Goal: Transaction & Acquisition: Book appointment/travel/reservation

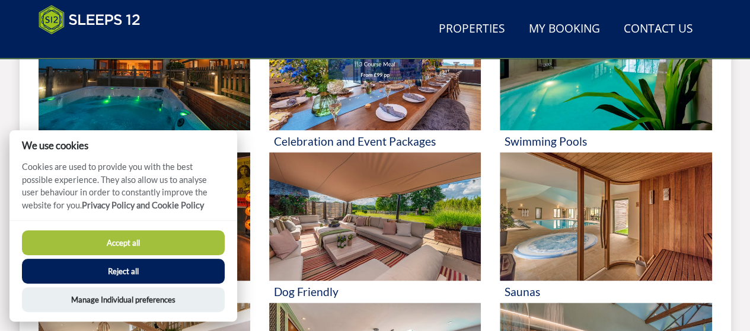
scroll to position [486, 0]
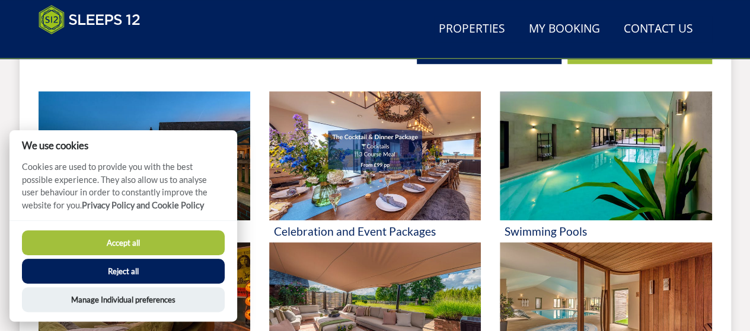
click at [150, 270] on button "Reject all" at bounding box center [123, 271] width 203 height 25
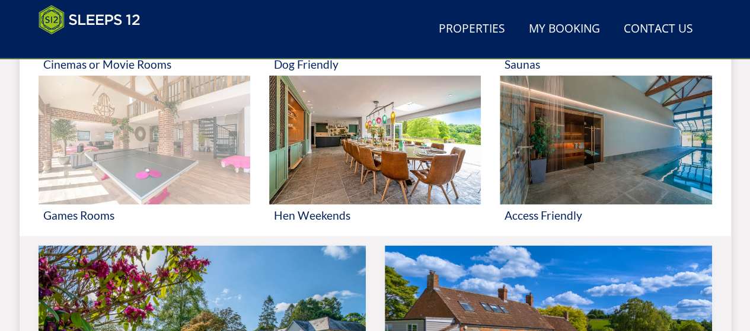
scroll to position [804, 0]
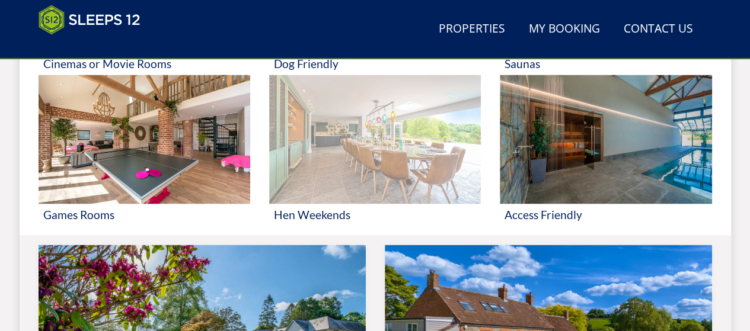
click at [325, 162] on img at bounding box center [375, 139] width 212 height 129
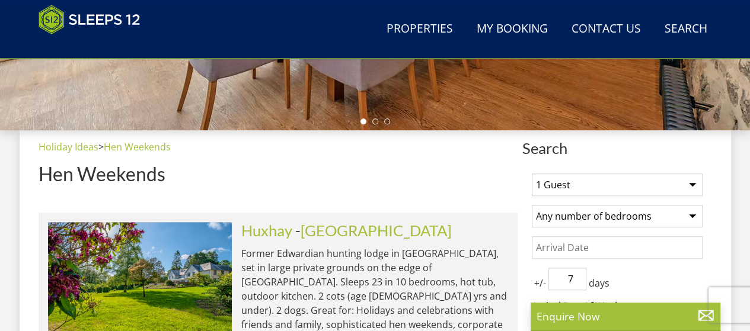
scroll to position [485, 0]
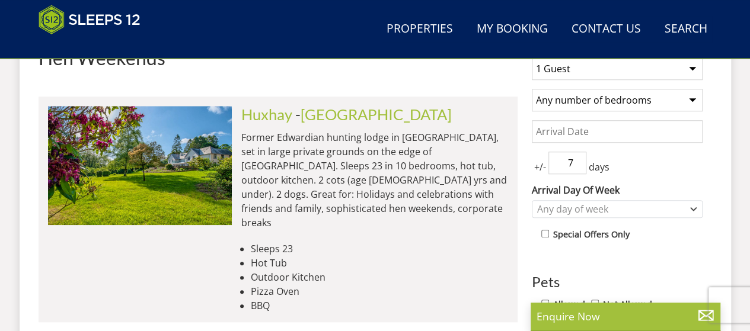
click at [596, 68] on select "1 Guest 2 Guests 3 Guests 4 Guests 5 Guests 6 Guests 7 Guests 8 Guests 9 Guests…" at bounding box center [617, 68] width 171 height 23
select select "21"
click at [532, 57] on select "1 Guest 2 Guests 3 Guests 4 Guests 5 Guests 6 Guests 7 Guests 8 Guests 9 Guests…" at bounding box center [617, 68] width 171 height 23
click at [579, 126] on input "Date" at bounding box center [617, 131] width 171 height 23
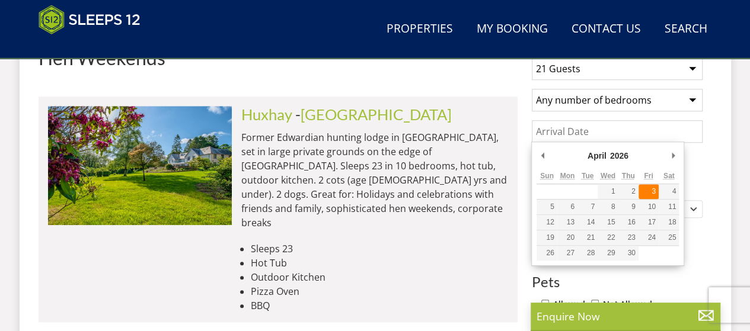
type input "[DATE]"
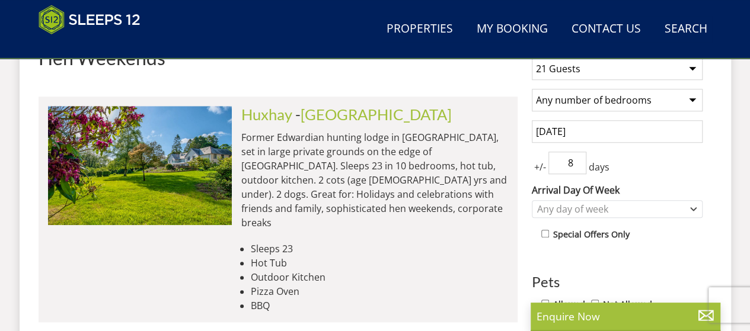
click at [574, 158] on input "8" at bounding box center [567, 163] width 38 height 23
click at [580, 171] on input "8" at bounding box center [567, 163] width 38 height 23
click at [576, 165] on input "7" at bounding box center [567, 163] width 38 height 23
click at [576, 165] on input "6" at bounding box center [567, 163] width 38 height 23
click at [576, 165] on input "5" at bounding box center [567, 163] width 38 height 23
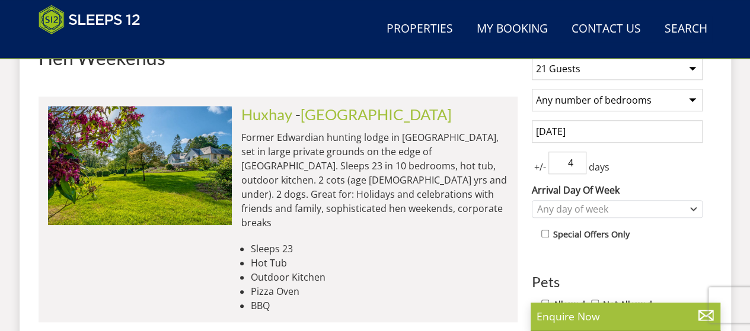
click at [576, 165] on input "4" at bounding box center [567, 163] width 38 height 23
click at [576, 165] on input "3" at bounding box center [567, 163] width 38 height 23
click at [576, 165] on input "2" at bounding box center [567, 163] width 38 height 23
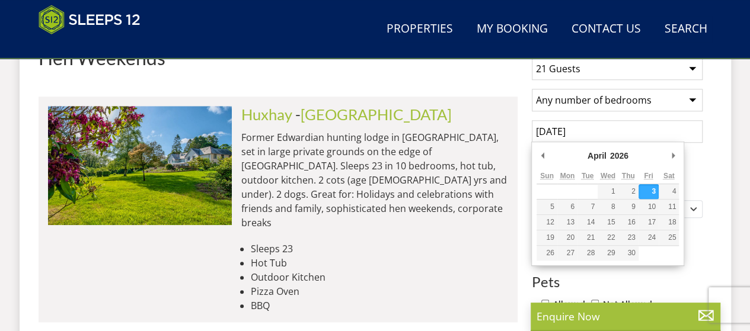
click at [583, 135] on input "[DATE]" at bounding box center [617, 131] width 171 height 23
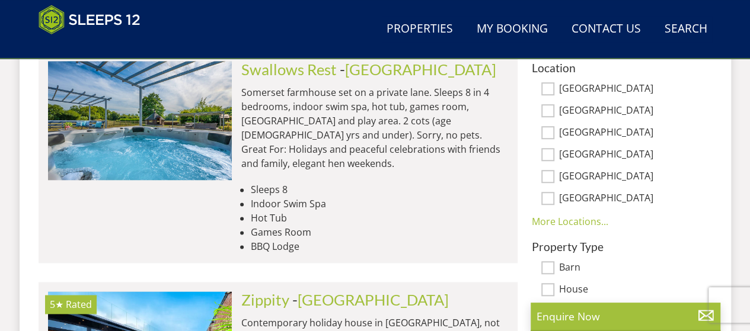
click at [704, 166] on div "1 Guest 2 Guests 3 Guests 4 Guests 5 Guests 6 Guests 7 Guests 8 Guests 9 Guests…" at bounding box center [617, 71] width 190 height 626
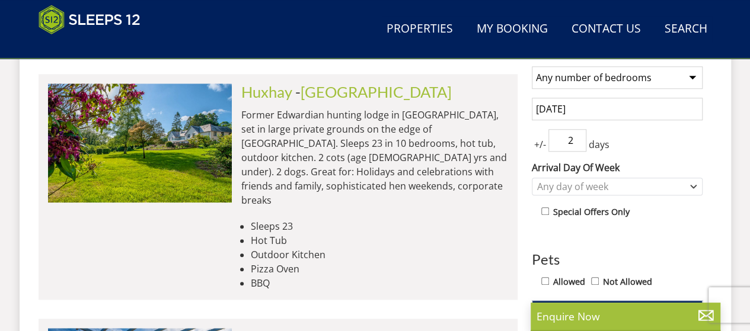
scroll to position [507, 0]
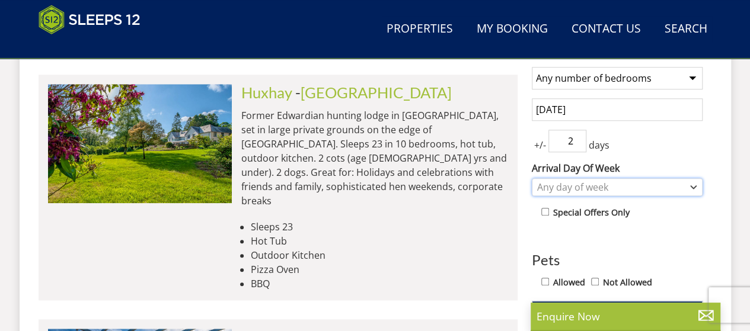
click at [671, 183] on div "Any day of week" at bounding box center [611, 187] width 154 height 13
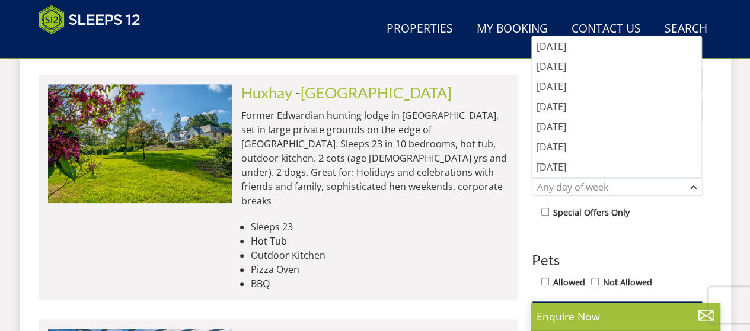
click at [671, 215] on div "Special Offers Only" at bounding box center [621, 213] width 161 height 17
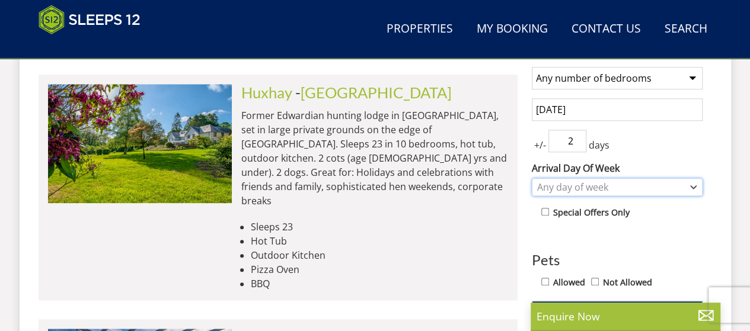
click at [669, 181] on div "Any day of week" at bounding box center [611, 187] width 154 height 13
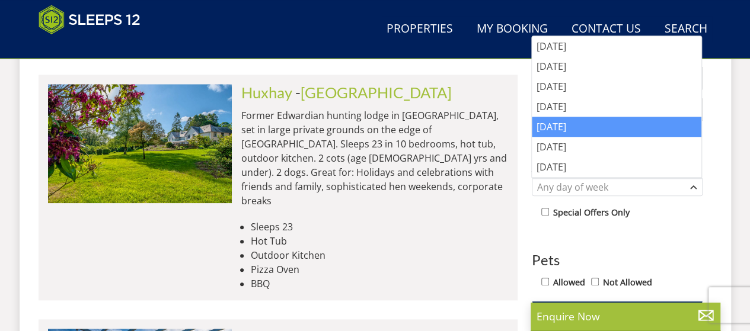
click at [625, 125] on div "[DATE]" at bounding box center [617, 127] width 170 height 20
click at [664, 254] on h3 "Pets" at bounding box center [617, 259] width 171 height 15
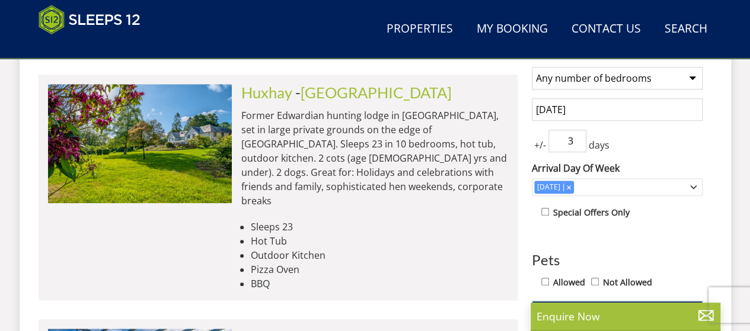
type input "3"
click at [578, 135] on input "3" at bounding box center [567, 141] width 38 height 23
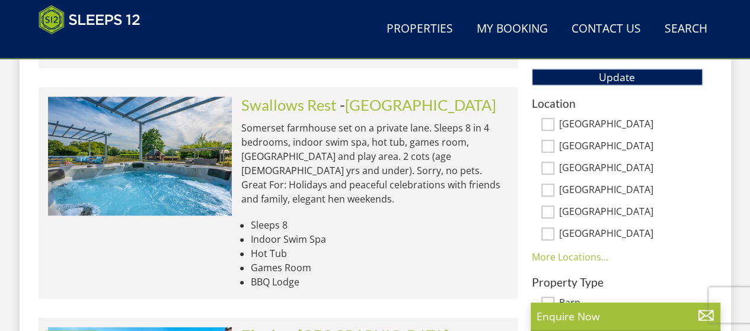
scroll to position [674, 0]
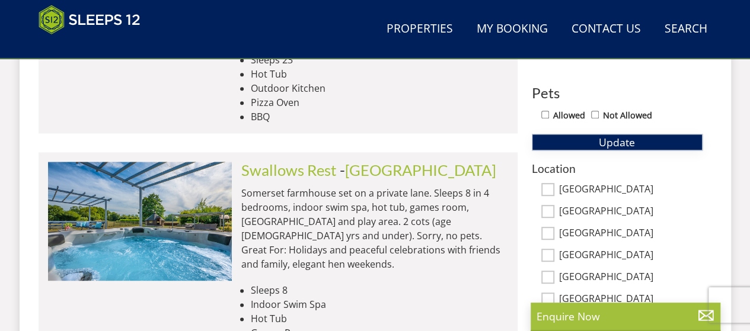
click at [597, 142] on button "Update" at bounding box center [617, 142] width 171 height 17
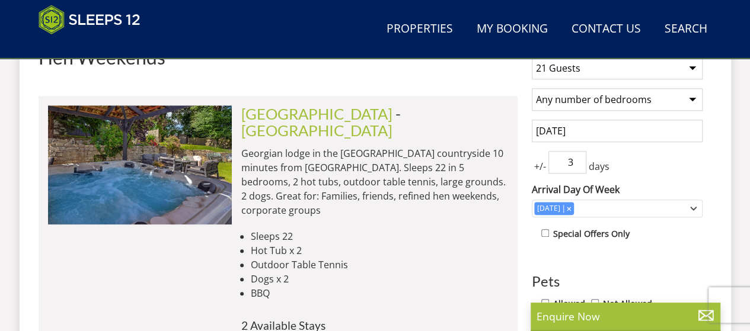
scroll to position [482, 0]
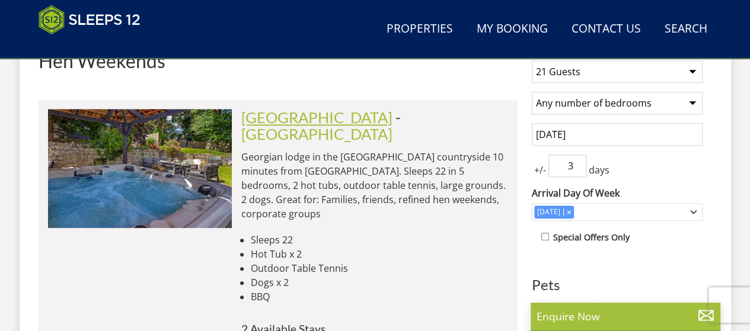
click at [289, 119] on link "[GEOGRAPHIC_DATA]" at bounding box center [316, 117] width 151 height 18
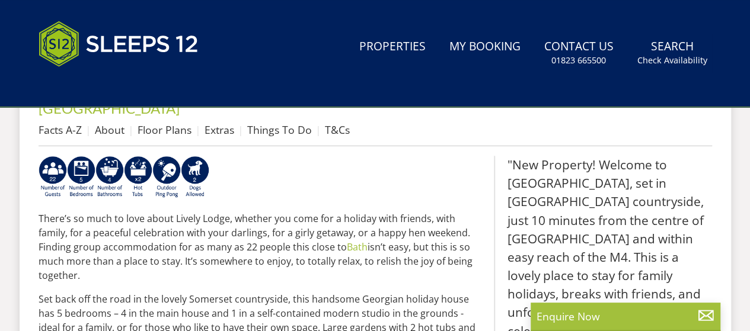
click at [289, 107] on header "Search Menu Properties My Booking Contact Us [PHONE_NUMBER] Search Check Availa…" at bounding box center [375, 53] width 750 height 107
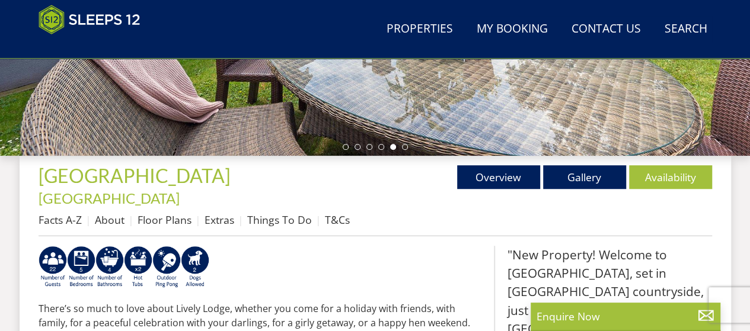
scroll to position [346, 0]
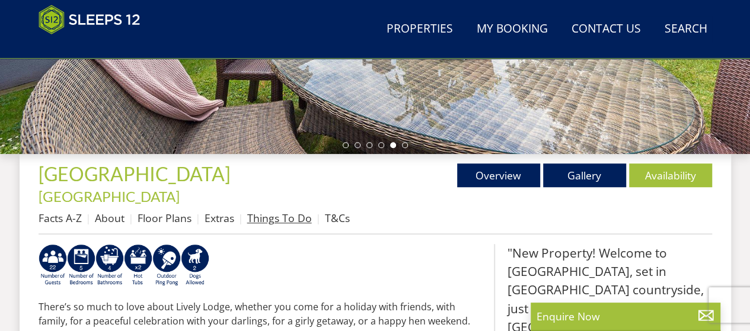
click at [271, 211] on link "Things To Do" at bounding box center [279, 218] width 65 height 14
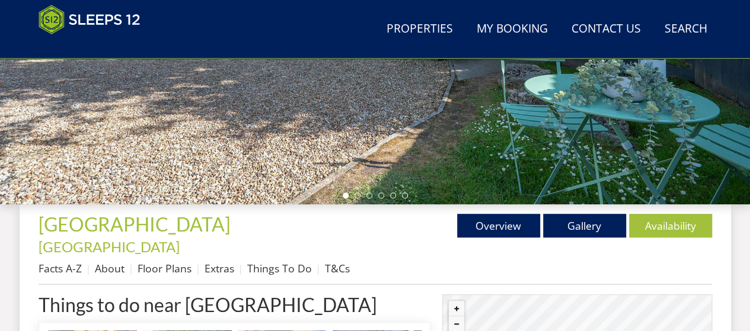
scroll to position [286, 0]
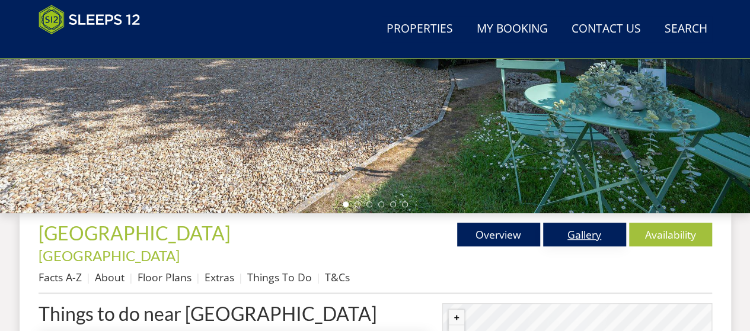
click at [563, 234] on link "Gallery" at bounding box center [584, 235] width 83 height 24
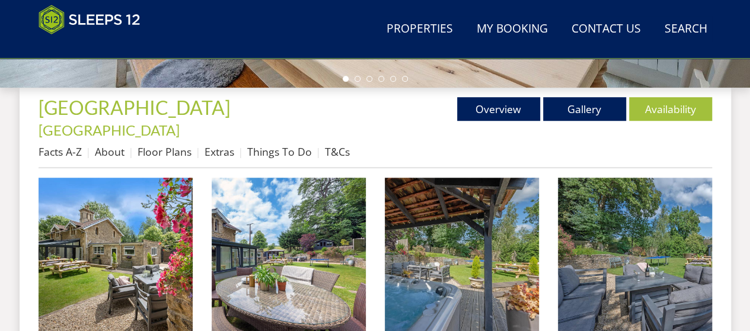
scroll to position [430, 0]
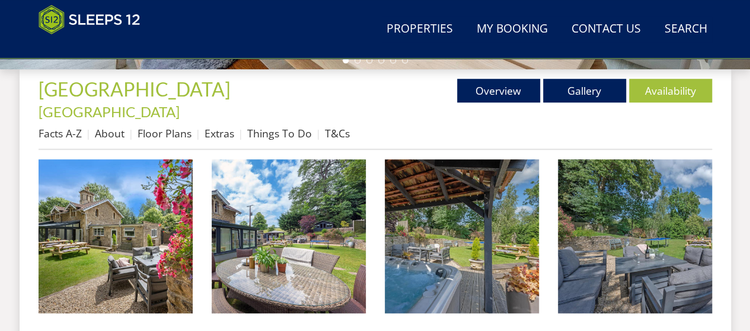
click at [116, 123] on li "About" at bounding box center [116, 133] width 43 height 20
click at [112, 126] on link "About" at bounding box center [110, 133] width 30 height 14
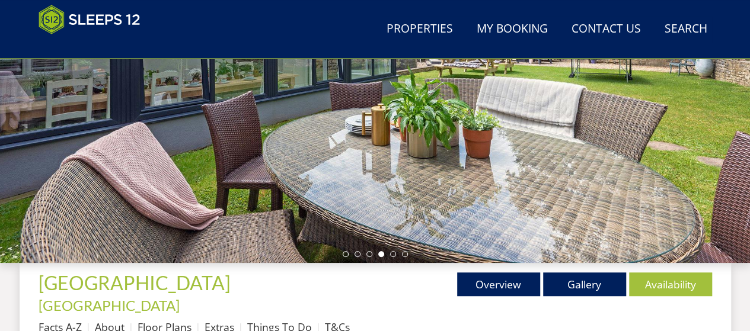
scroll to position [316, 0]
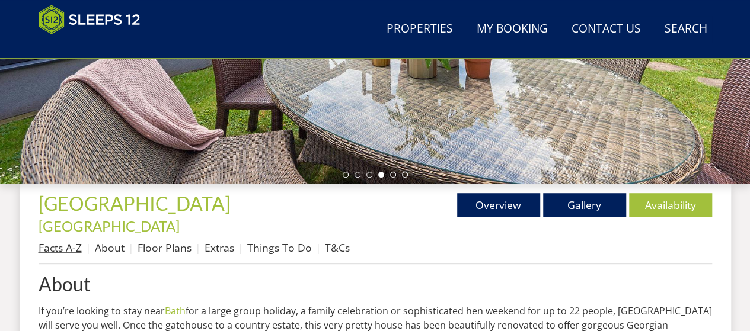
click at [73, 241] on link "Facts A-Z" at bounding box center [60, 248] width 43 height 14
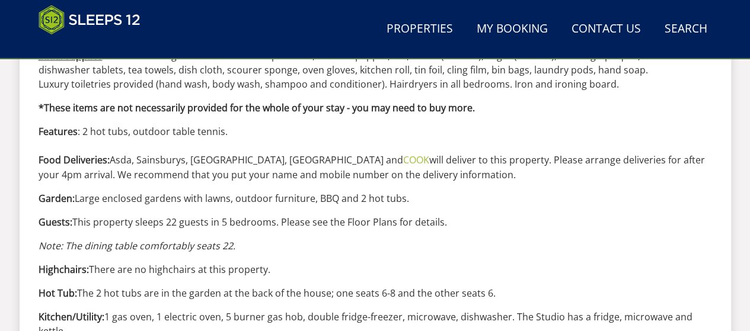
scroll to position [954, 0]
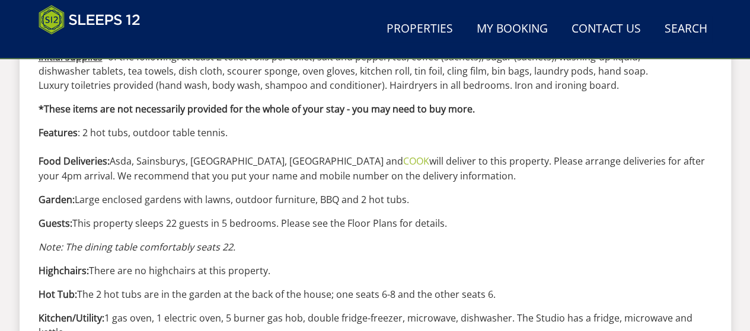
click at [212, 195] on div "Facts A-Z We hope the following information will help you plan your stay at [GE…" at bounding box center [375, 160] width 673 height 1050
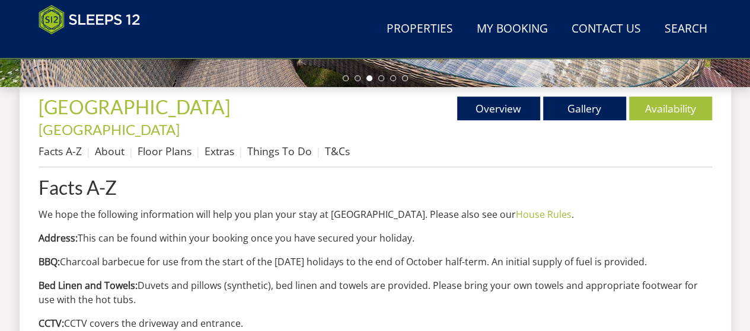
scroll to position [412, 0]
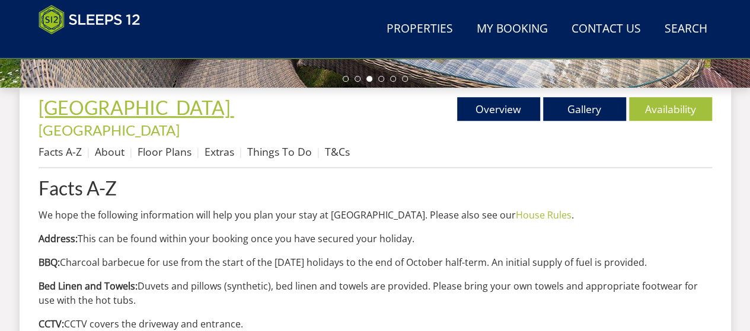
click at [61, 107] on span "[GEOGRAPHIC_DATA]" at bounding box center [135, 107] width 192 height 23
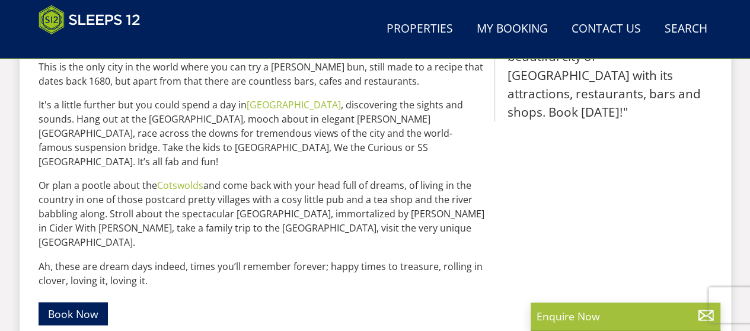
scroll to position [874, 0]
click at [86, 303] on link "Book Now" at bounding box center [73, 314] width 69 height 23
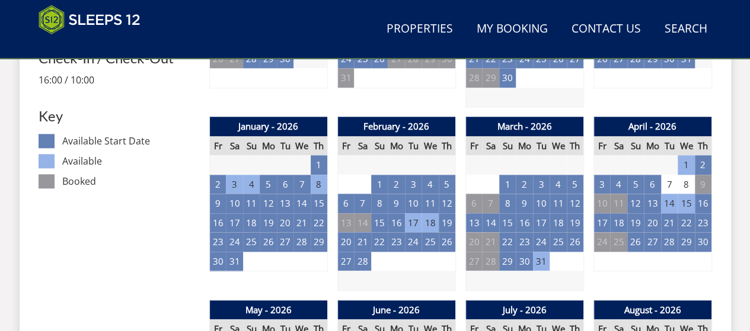
scroll to position [658, 0]
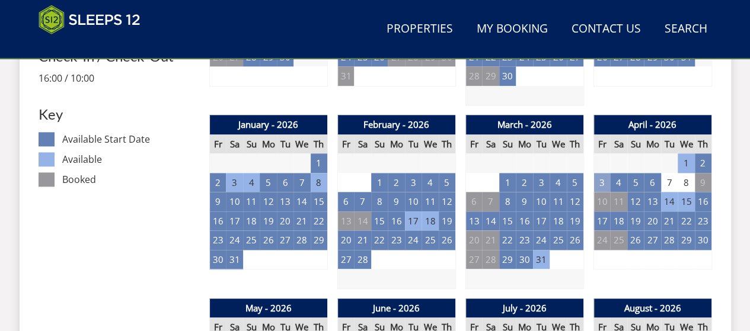
click at [603, 173] on td "3" at bounding box center [601, 183] width 17 height 20
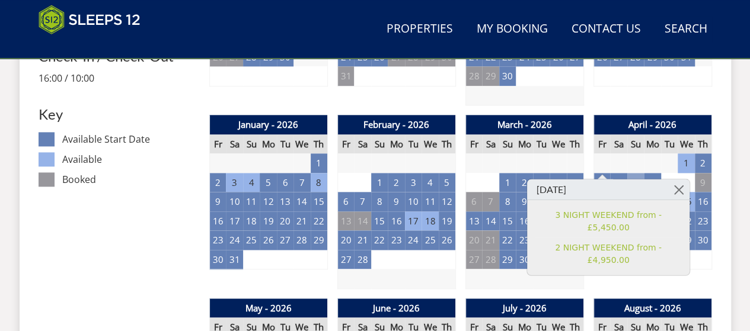
click at [628, 173] on td "5" at bounding box center [635, 183] width 17 height 20
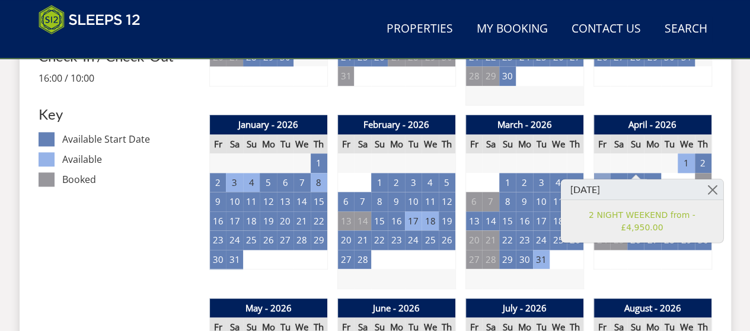
click at [599, 173] on td "3" at bounding box center [601, 183] width 17 height 20
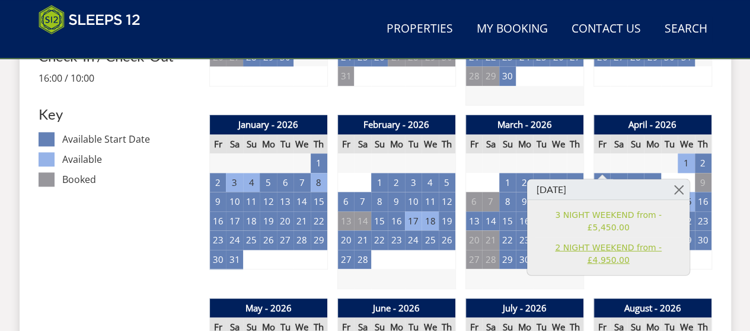
click at [591, 241] on link "2 NIGHT WEEKEND from - £4,950.00" at bounding box center [608, 253] width 146 height 25
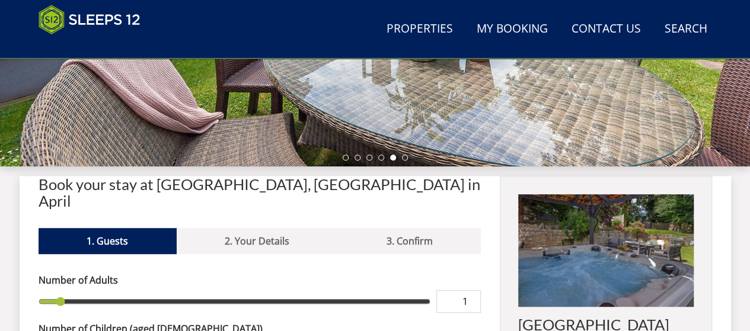
scroll to position [334, 0]
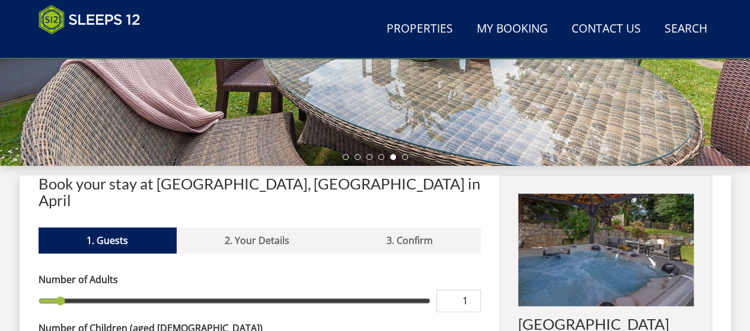
type input "21"
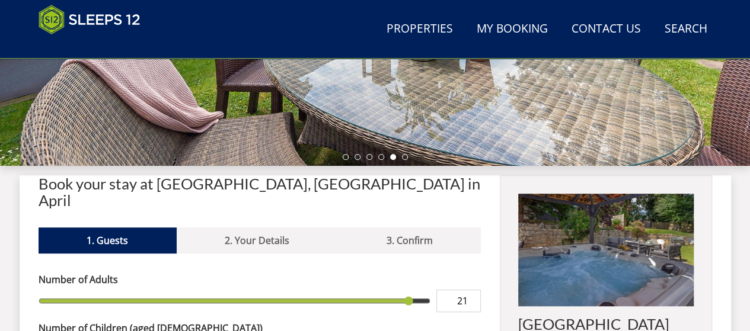
type input "21"
click at [402, 290] on input "range" at bounding box center [235, 301] width 392 height 23
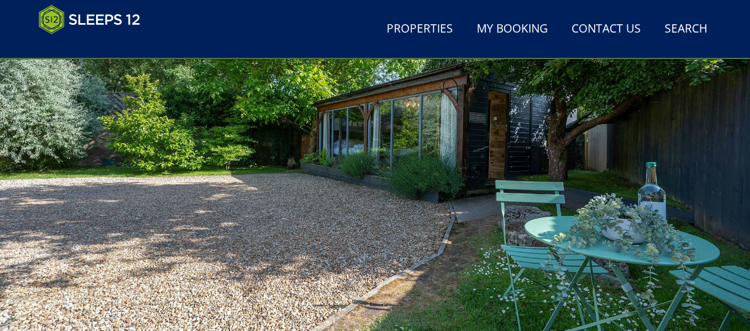
scroll to position [152, 0]
